Goal: Transaction & Acquisition: Purchase product/service

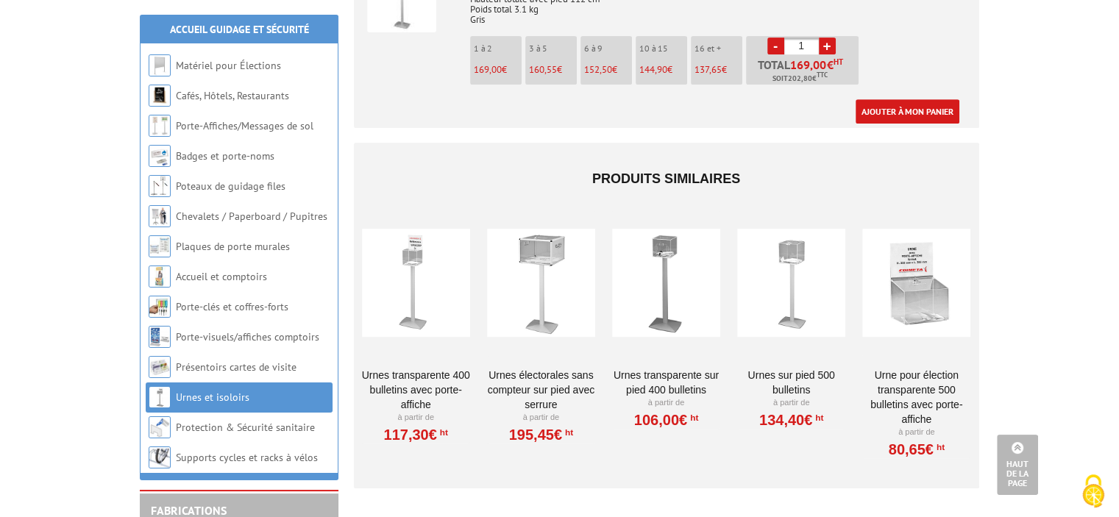
scroll to position [662, 0]
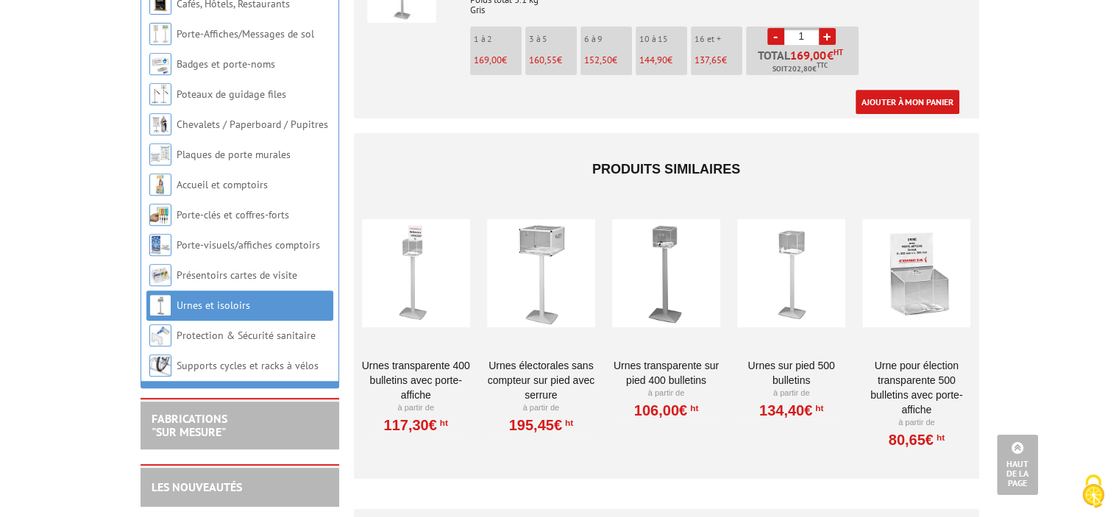
click at [411, 358] on link "Urnes transparente 400 bulletins avec porte-affiche" at bounding box center [416, 380] width 108 height 44
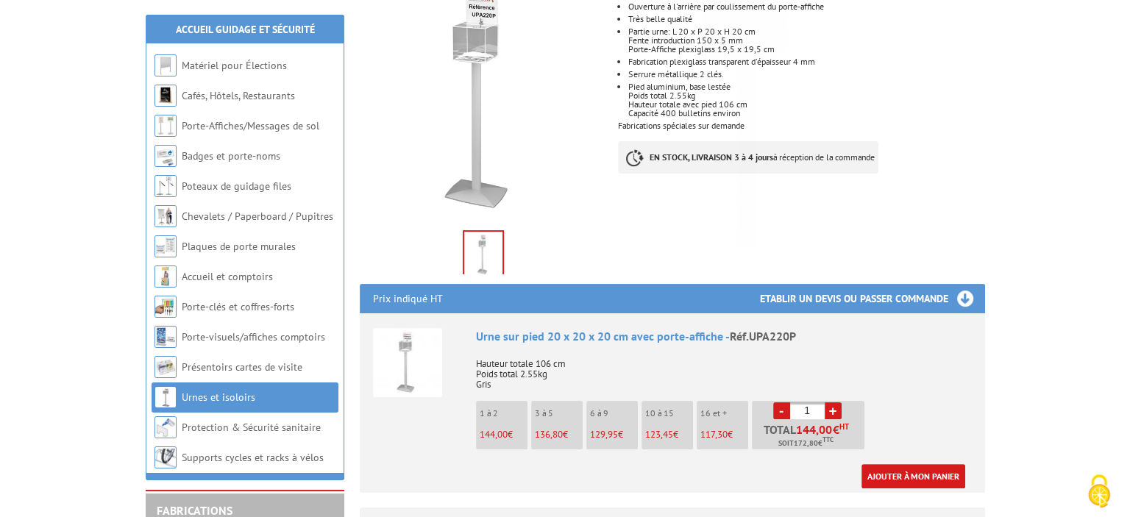
scroll to position [368, 0]
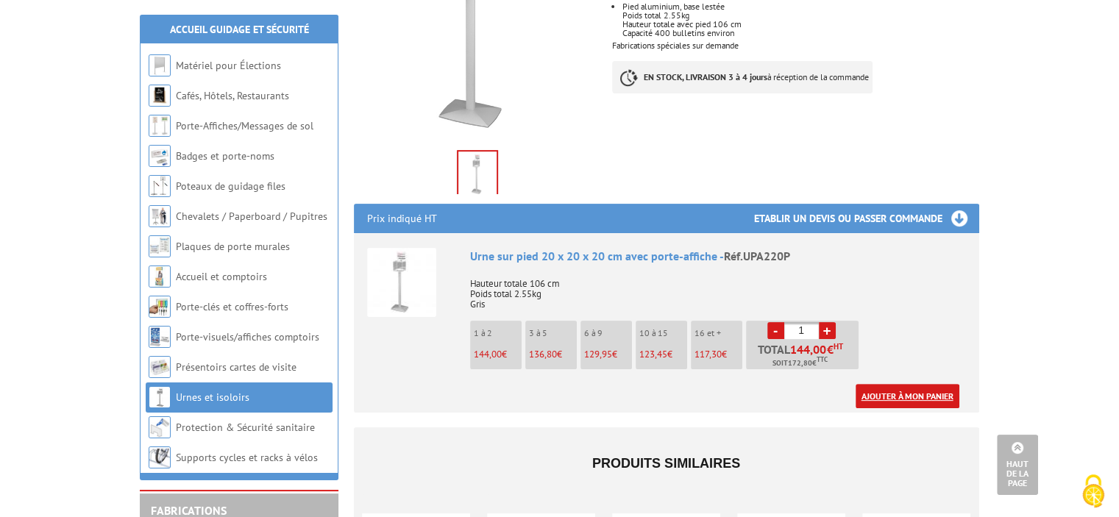
click at [892, 384] on link "Ajouter à mon panier" at bounding box center [908, 396] width 104 height 24
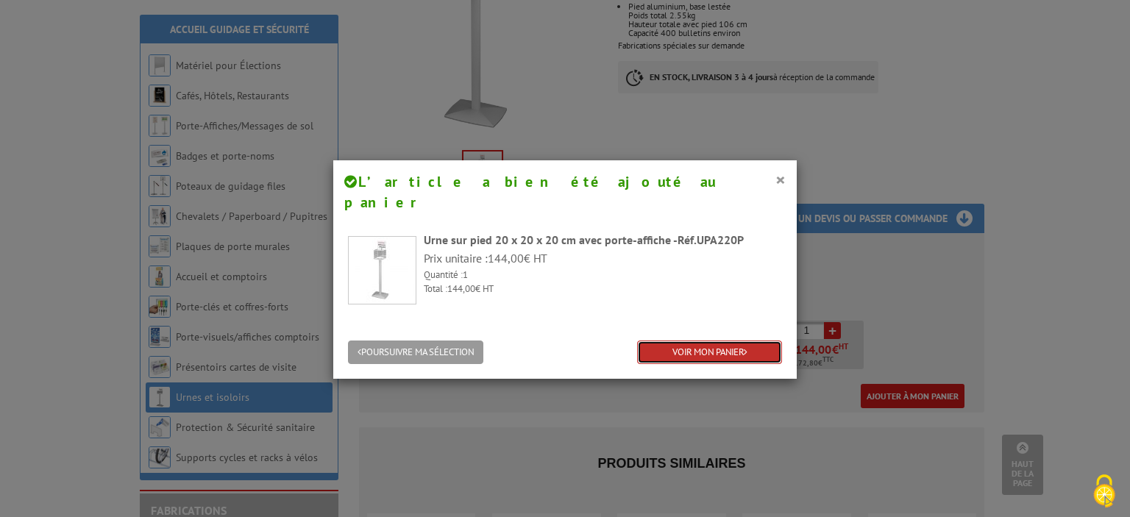
click at [667, 341] on link "VOIR MON PANIER" at bounding box center [709, 353] width 145 height 24
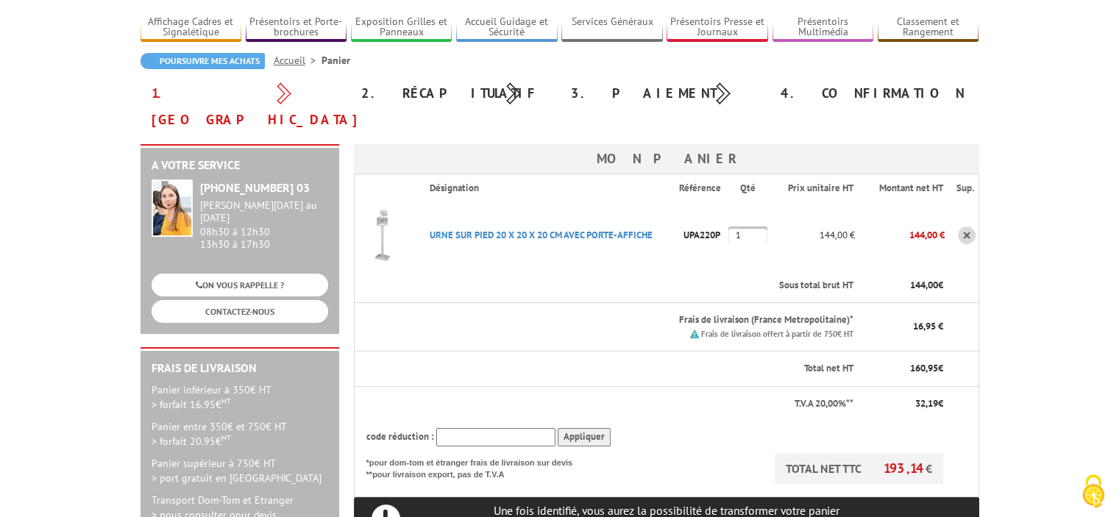
scroll to position [74, 0]
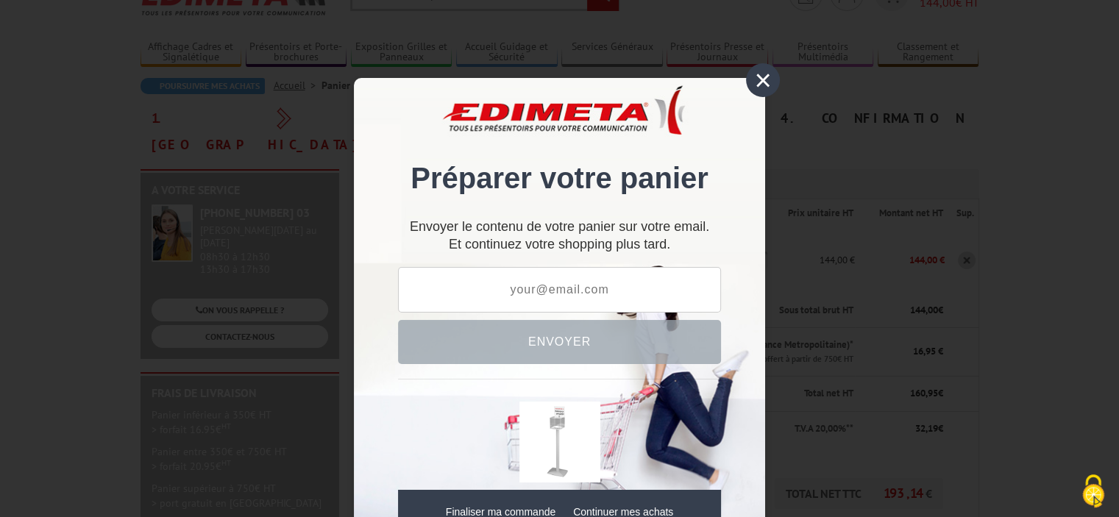
click at [756, 79] on div "×" at bounding box center [763, 80] width 34 height 34
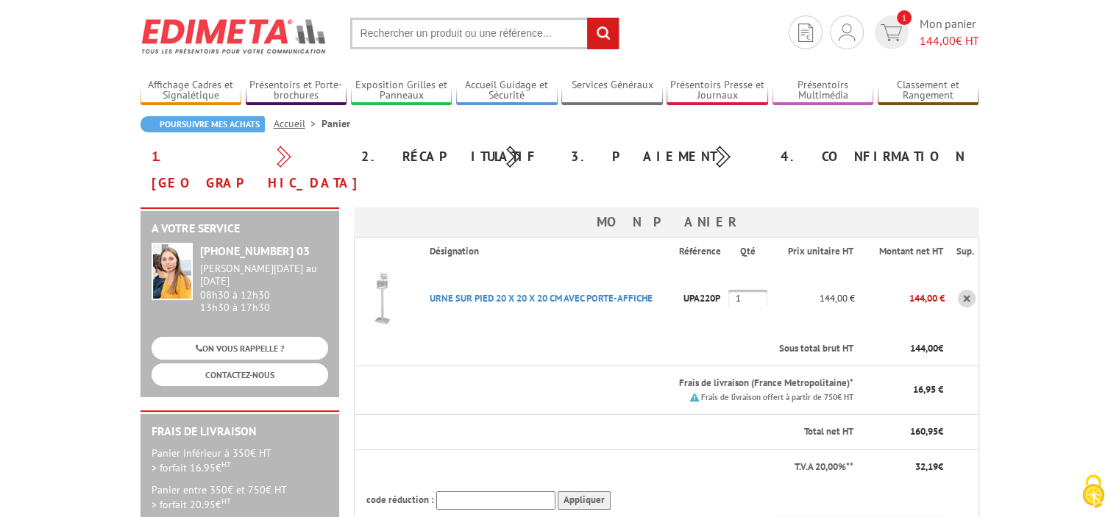
scroll to position [0, 0]
